Goal: Transaction & Acquisition: Subscribe to service/newsletter

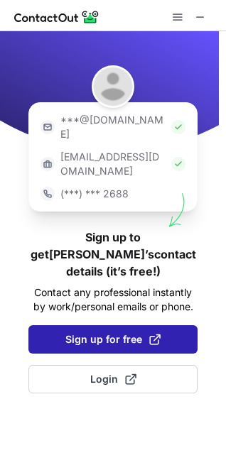
click at [103, 333] on span "Sign up for free" at bounding box center [112, 340] width 95 height 14
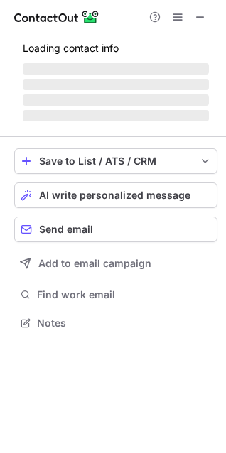
scroll to position [296, 226]
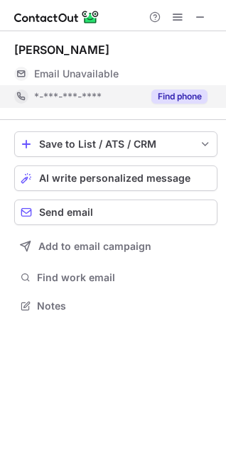
click at [177, 95] on button "Find phone" at bounding box center [179, 97] width 56 height 14
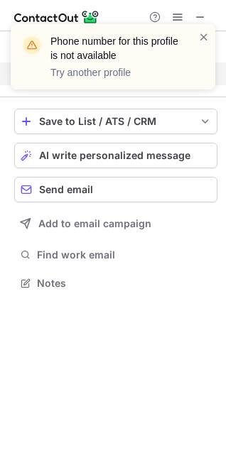
scroll to position [273, 226]
click at [203, 42] on span at bounding box center [203, 37] width 11 height 14
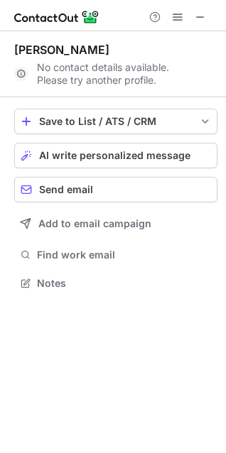
click at [203, 19] on span at bounding box center [200, 16] width 11 height 11
